Goal: Information Seeking & Learning: Learn about a topic

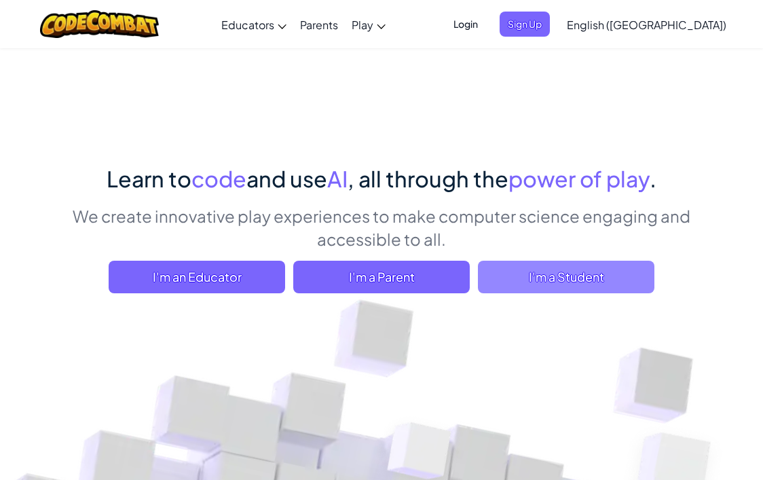
click at [517, 287] on span "I'm a Student" at bounding box center [566, 277] width 177 height 33
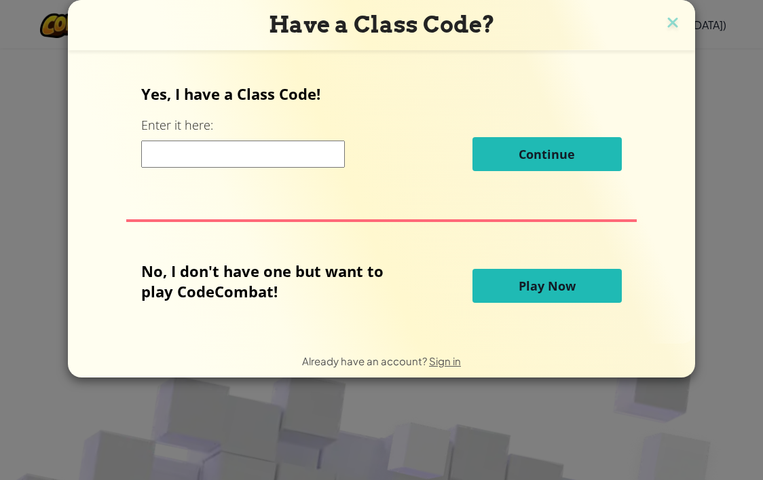
click at [535, 289] on span "Play Now" at bounding box center [547, 286] width 57 height 16
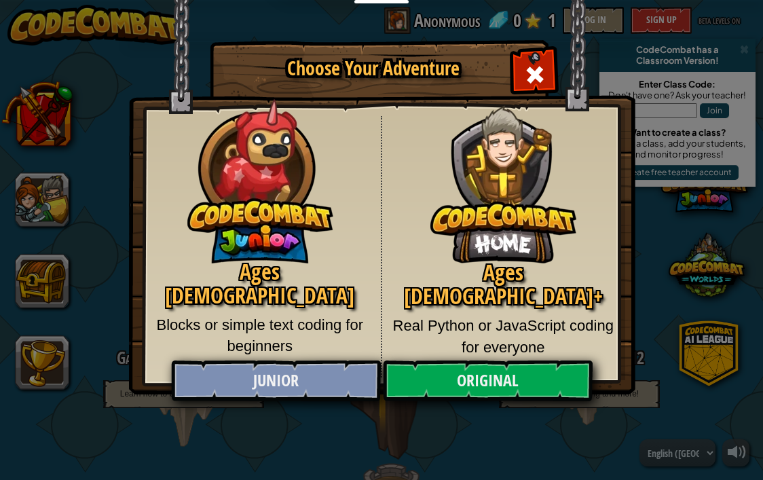
click at [293, 391] on link "Junior" at bounding box center [275, 381] width 209 height 41
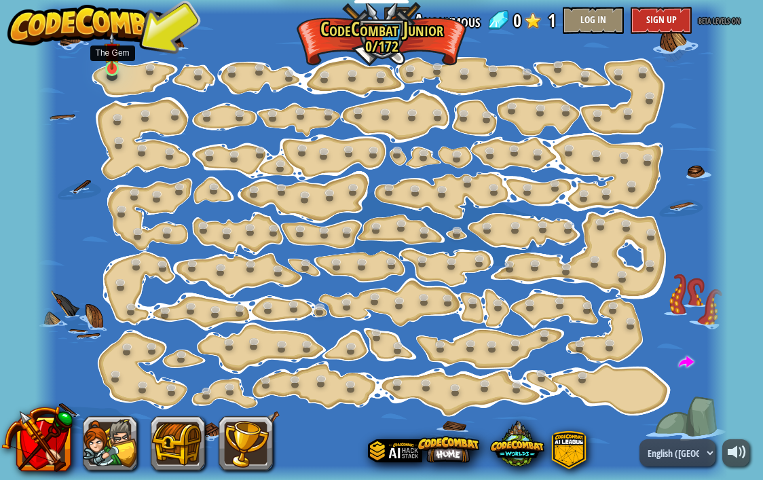
click at [115, 62] on img at bounding box center [112, 51] width 16 height 38
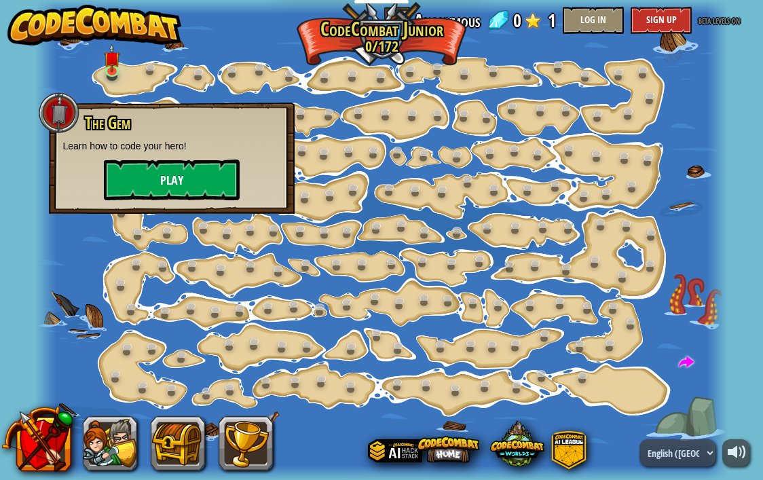
click at [150, 182] on button "Play" at bounding box center [172, 180] width 136 height 41
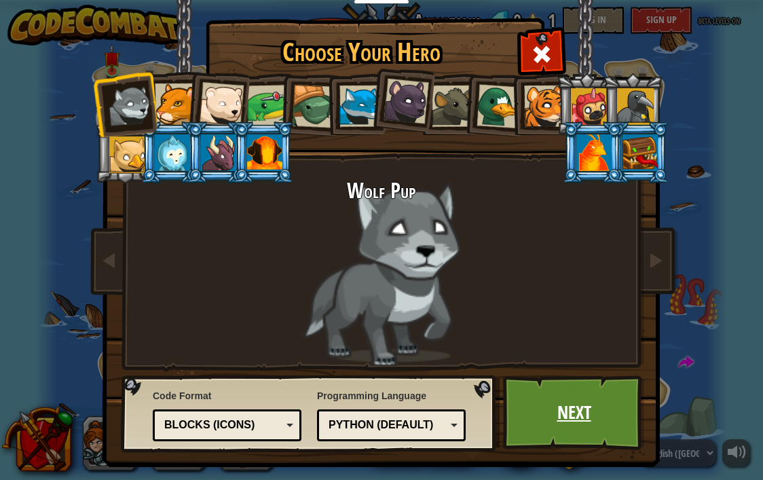
click at [574, 376] on link "Next" at bounding box center [574, 413] width 142 height 75
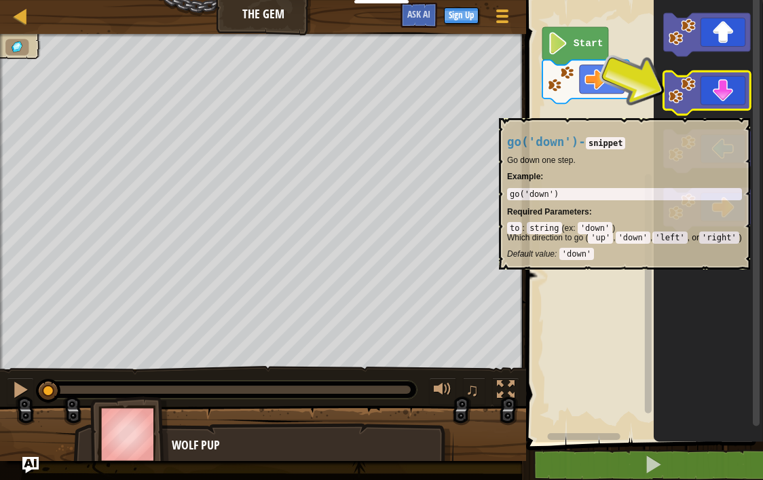
scroll to position [-1, 79]
